Goal: Task Accomplishment & Management: Use online tool/utility

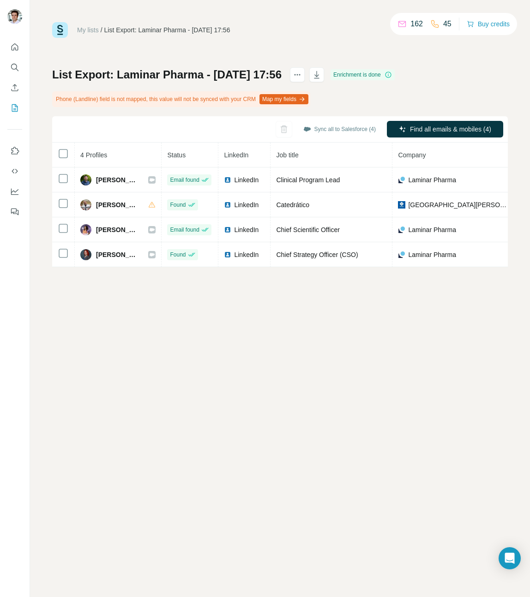
scroll to position [0, 177]
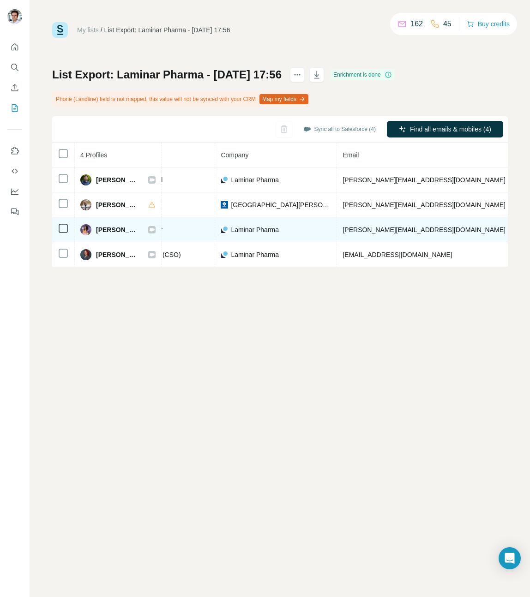
click at [374, 231] on span "[PERSON_NAME][EMAIL_ADDRESS][DOMAIN_NAME]" at bounding box center [423, 229] width 162 height 7
drag, startPoint x: 363, startPoint y: 233, endPoint x: 463, endPoint y: 230, distance: 100.1
click at [463, 230] on span "[PERSON_NAME][EMAIL_ADDRESS][DOMAIN_NAME]" at bounding box center [423, 229] width 162 height 7
copy span "[PERSON_NAME][EMAIL_ADDRESS][DOMAIN_NAME]"
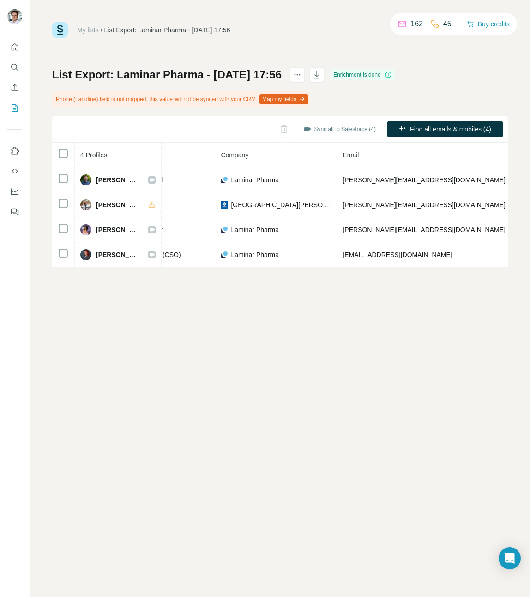
click at [346, 388] on div "My lists / List Export: Laminar Pharma - [DATE] 17:56 162 45 Buy credits List E…" at bounding box center [280, 298] width 500 height 597
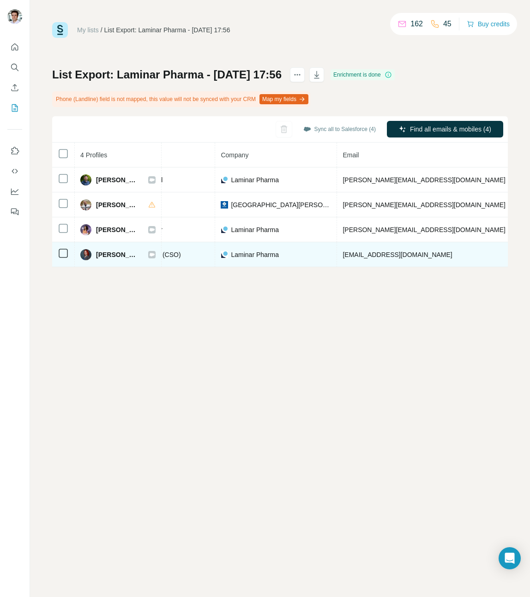
drag, startPoint x: 361, startPoint y: 254, endPoint x: 466, endPoint y: 252, distance: 105.2
click at [452, 252] on span "[EMAIL_ADDRESS][DOMAIN_NAME]" at bounding box center [396, 254] width 109 height 7
copy span "[EMAIL_ADDRESS][DOMAIN_NAME]"
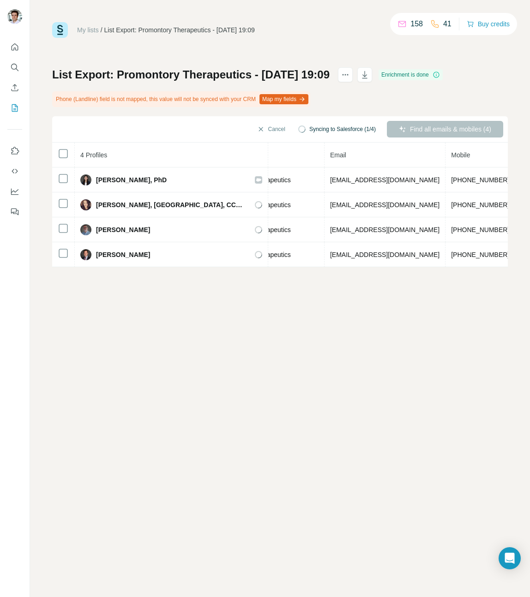
scroll to position [0, 293]
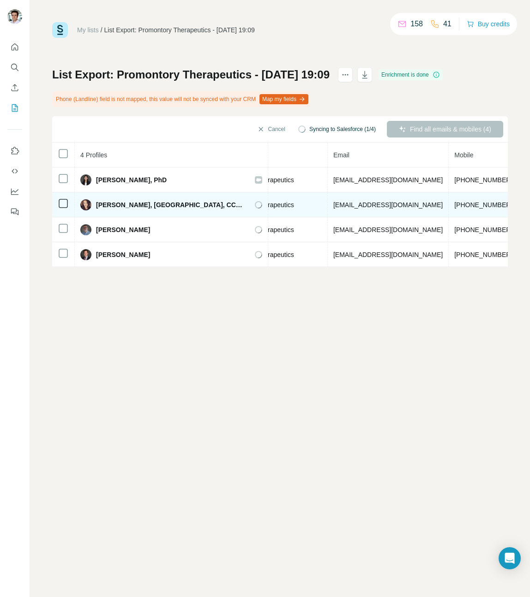
click at [333, 206] on span "ebenard@promontorytx.com" at bounding box center [387, 204] width 109 height 7
copy span "ebenard@promontorytx.com"
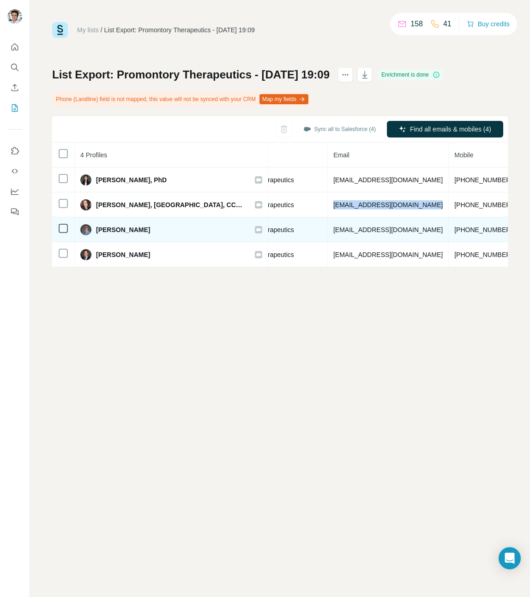
click at [333, 228] on span "jbaeck@promontorytx.com" at bounding box center [387, 229] width 109 height 7
copy span "jbaeck@promontorytx.com"
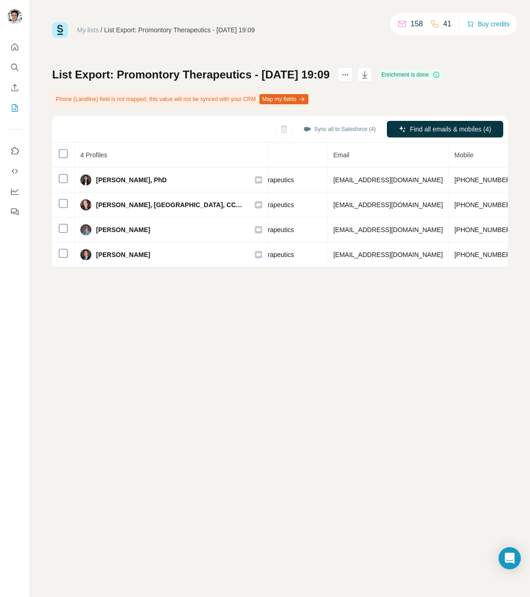
click at [230, 385] on div "My lists / List Export: Promontory Therapeutics - 15/08/2025 19:09 158 41 Buy c…" at bounding box center [280, 298] width 500 height 597
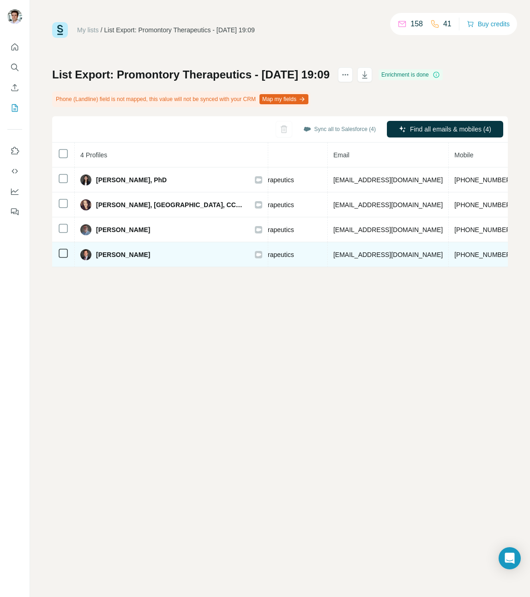
click at [333, 252] on span "mprice@promontorytx.com" at bounding box center [387, 254] width 109 height 7
copy span "mprice@promontorytx.com"
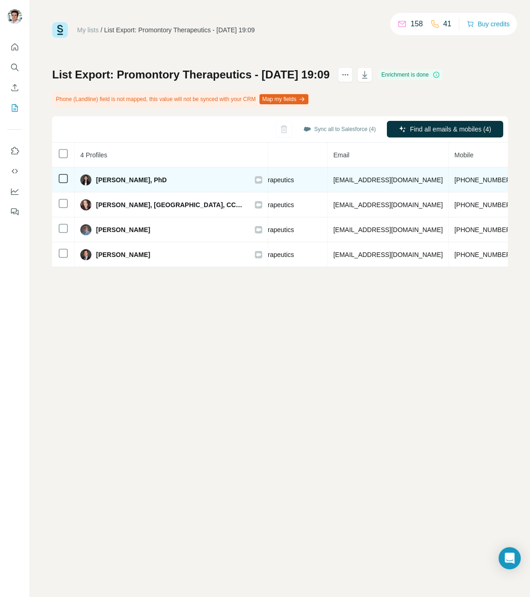
click at [333, 182] on span "cyim@promontorytx.com" at bounding box center [387, 179] width 109 height 7
copy span "cyim@promontorytx.com"
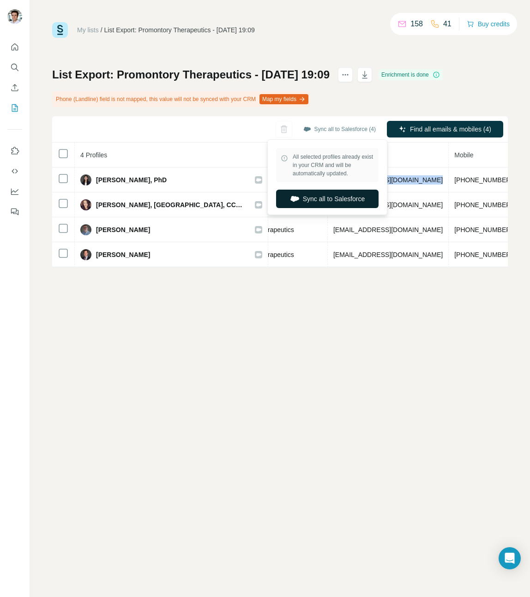
click at [345, 202] on button "Sync all to Salesforce" at bounding box center [327, 199] width 102 height 18
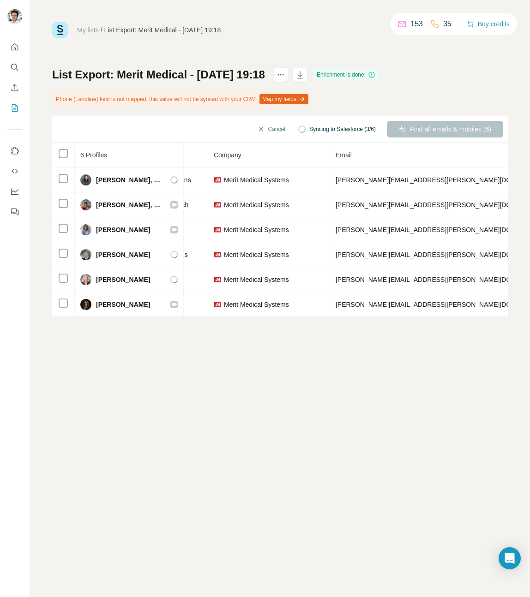
scroll to position [0, 207]
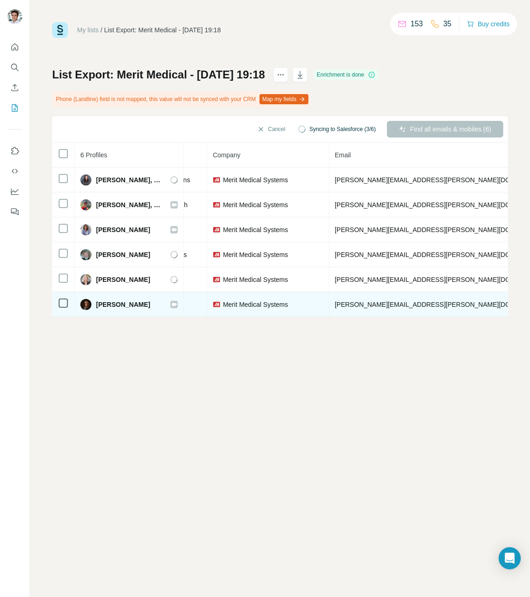
click at [375, 306] on span "vicky.brunk@merit.com" at bounding box center [442, 304] width 216 height 7
copy span "vicky.brunk@merit.com"
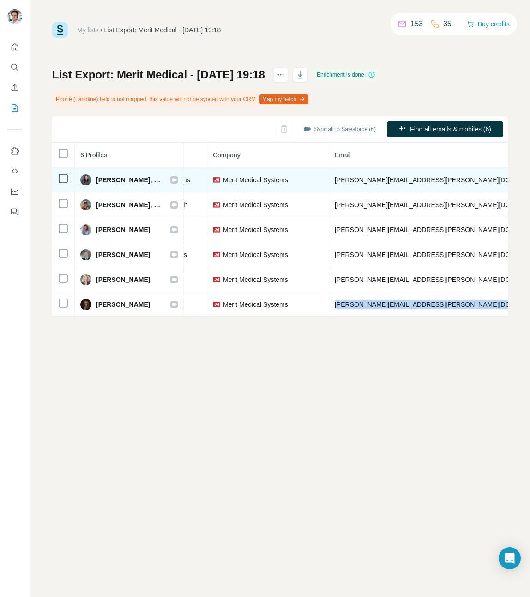
click at [385, 179] on span "casey.holland@merit.com" at bounding box center [442, 179] width 216 height 7
copy span "casey.holland@merit.com"
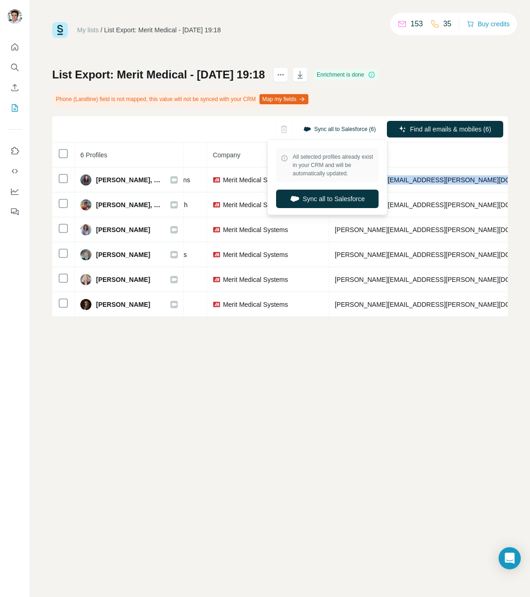
click at [314, 124] on button "Sync all to Salesforce (6)" at bounding box center [339, 129] width 85 height 14
click at [322, 201] on button "Sync all to Salesforce" at bounding box center [327, 199] width 102 height 18
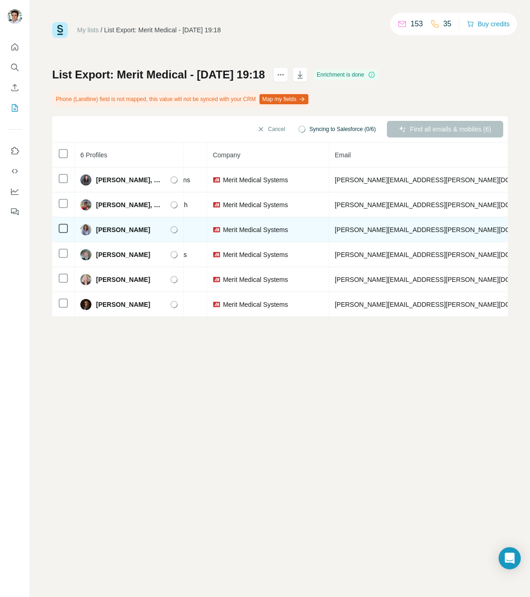
click at [355, 230] on span "pamela.dicamillo@merit.com" at bounding box center [442, 229] width 216 height 7
click at [355, 229] on span "pamela.dicamillo@merit.com" at bounding box center [442, 229] width 216 height 7
copy span "pamela.dicamillo@merit.com"
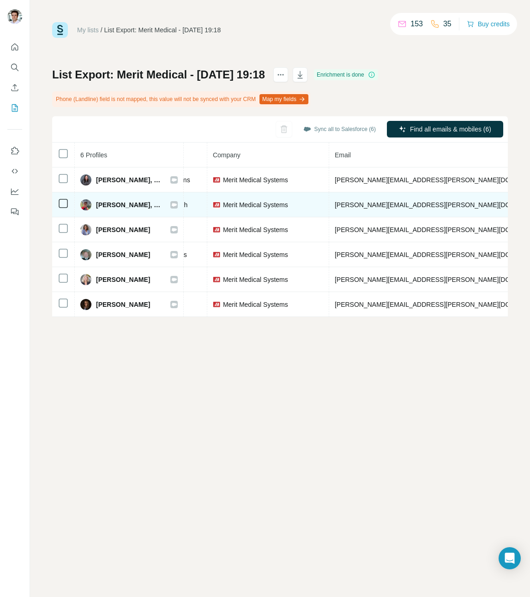
click at [363, 207] on span "craig.nordhausen@merit.com" at bounding box center [442, 204] width 216 height 7
copy span "craig.nordhausen@merit.com"
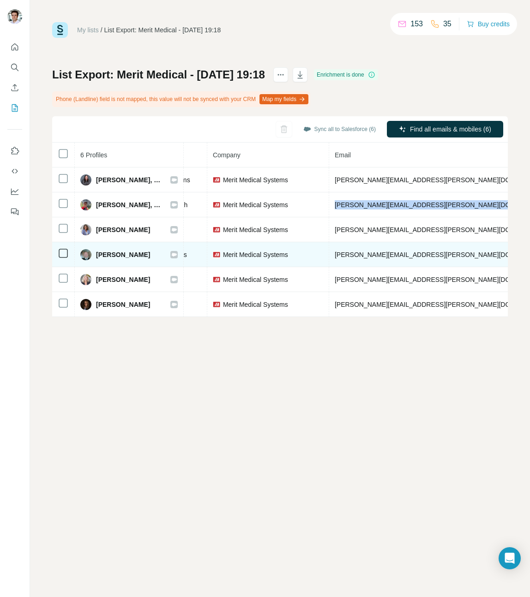
click at [366, 257] on span "scott.owen@merit.com" at bounding box center [442, 254] width 216 height 7
copy span "scott.owen@merit.com"
